Goal: Find specific page/section: Find specific page/section

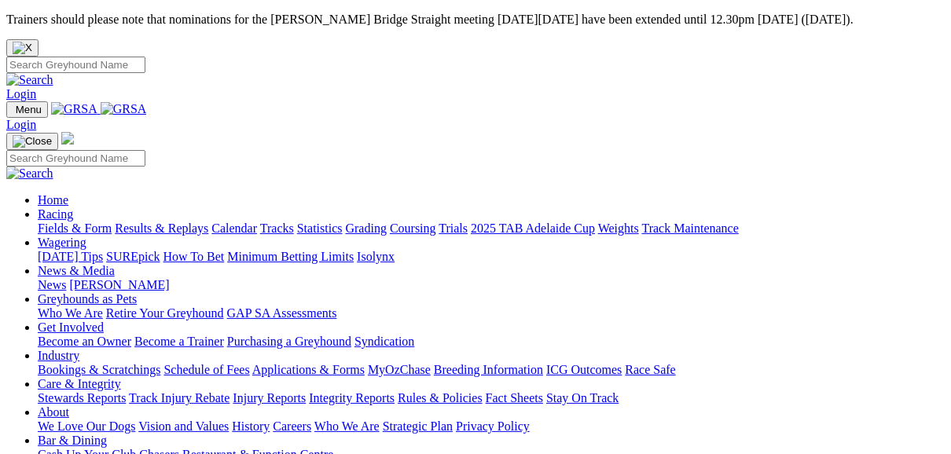
click at [78, 222] on link "Fields & Form" at bounding box center [75, 228] width 74 height 13
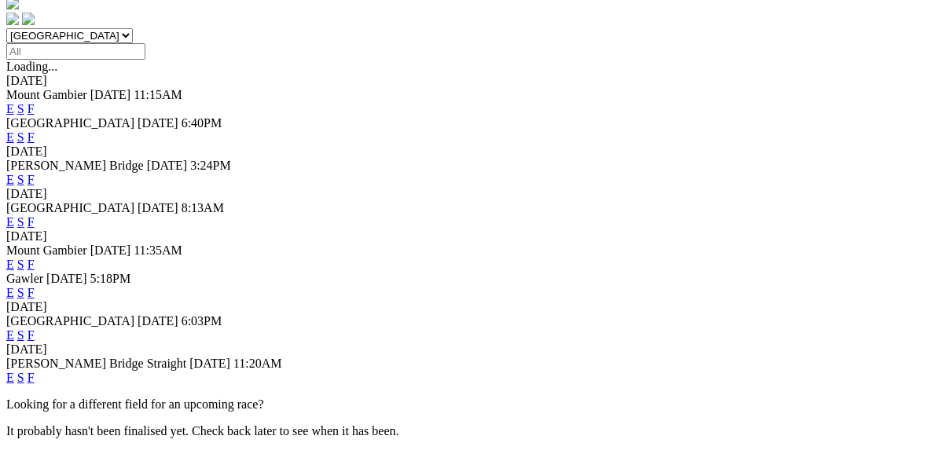
scroll to position [566, 0]
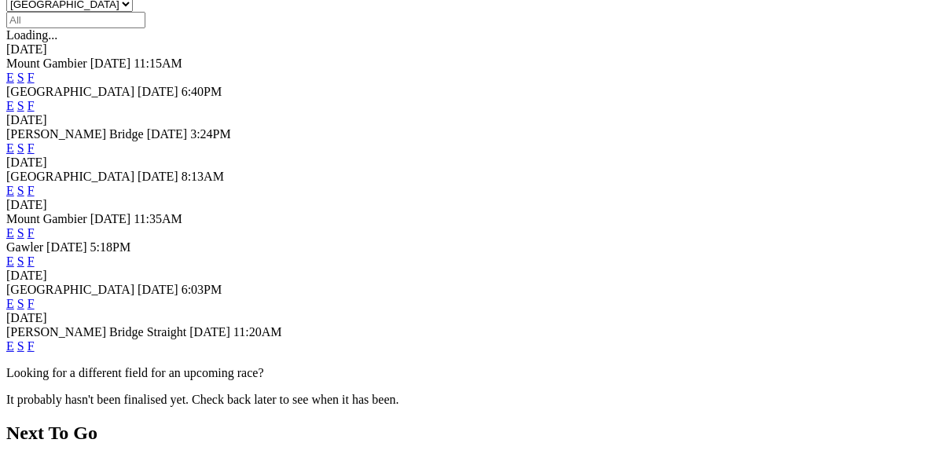
click at [35, 297] on link "F" at bounding box center [30, 303] width 7 height 13
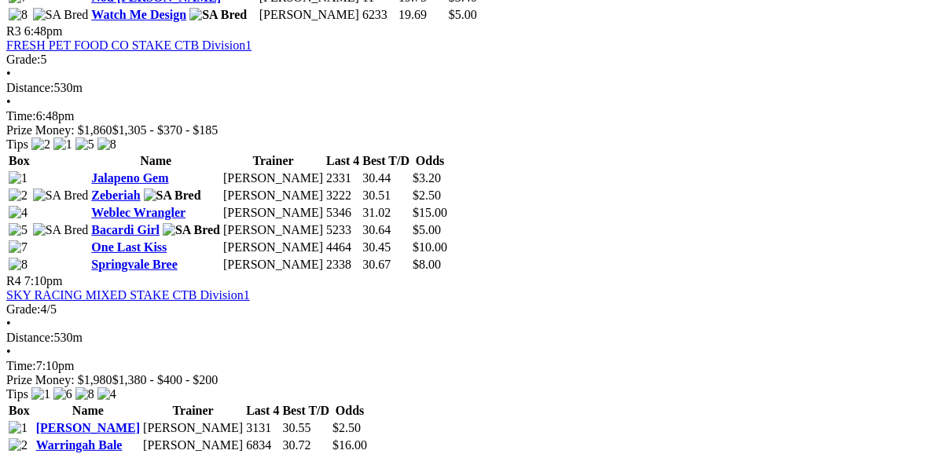
scroll to position [1320, 0]
